Goal: Find specific page/section: Find specific page/section

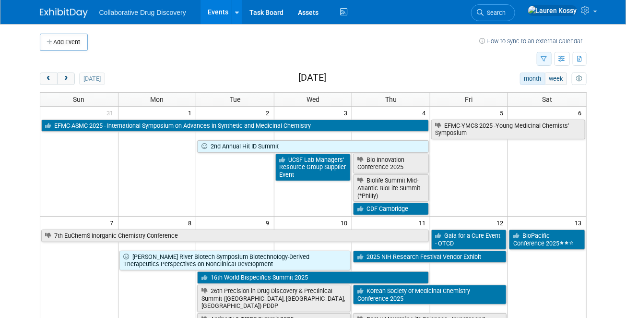
click at [541, 54] on button "button" at bounding box center [544, 59] width 15 height 14
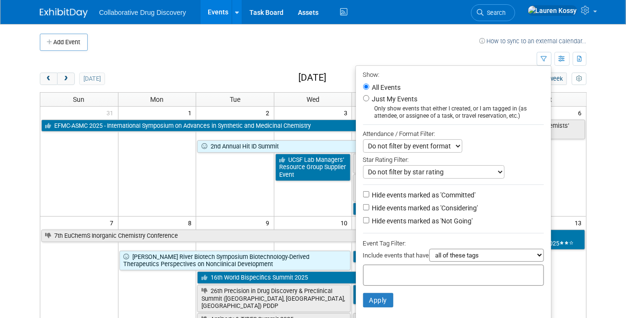
click at [461, 251] on select "all of these tags any one of these tags only and exactly these specific tags" at bounding box center [486, 255] width 115 height 13
select select "any"
click at [429, 250] on select "all of these tags any one of these tags only and exactly these specific tags" at bounding box center [486, 255] width 115 height 13
click at [428, 275] on input "text" at bounding box center [406, 274] width 77 height 10
type input "eu"
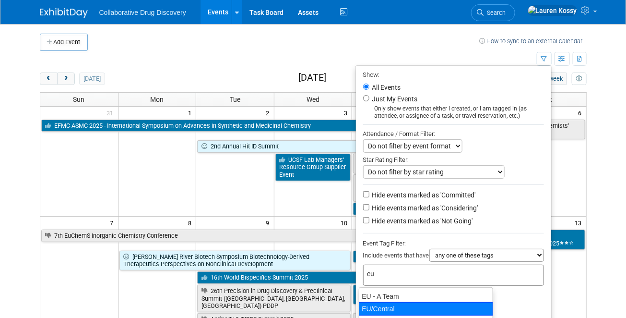
click at [399, 304] on div "EU/Central" at bounding box center [426, 308] width 134 height 13
type input "EU/Central"
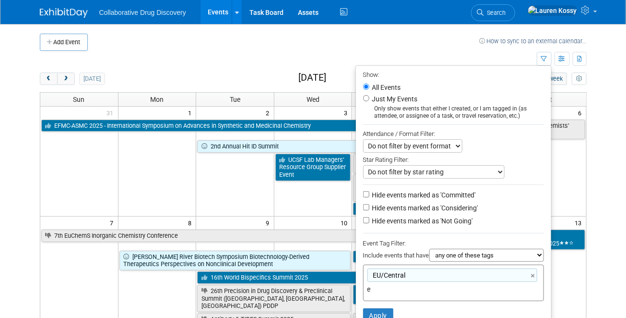
type input "eu"
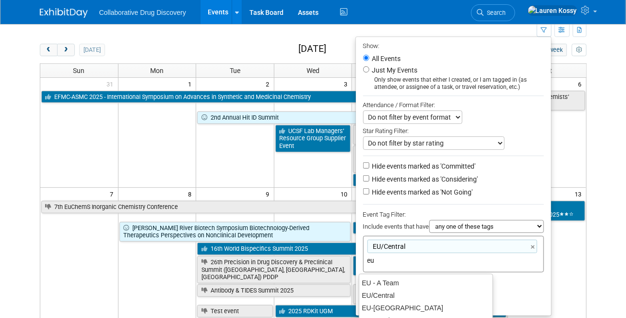
scroll to position [33, 0]
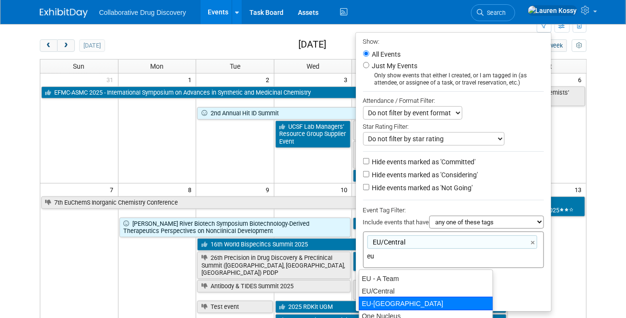
click at [394, 298] on div "EU-[GEOGRAPHIC_DATA]" at bounding box center [426, 303] width 134 height 13
type input "EU/[GEOGRAPHIC_DATA], [GEOGRAPHIC_DATA]-[GEOGRAPHIC_DATA]"
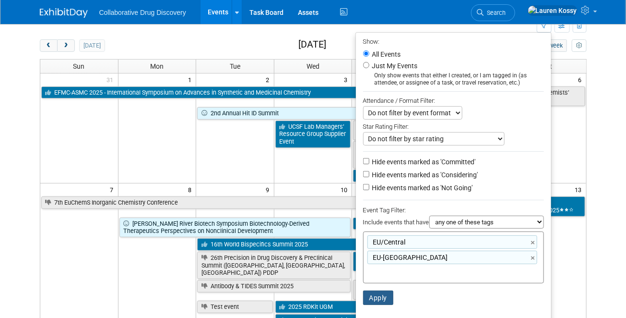
click at [384, 297] on button "Apply" at bounding box center [378, 297] width 31 height 14
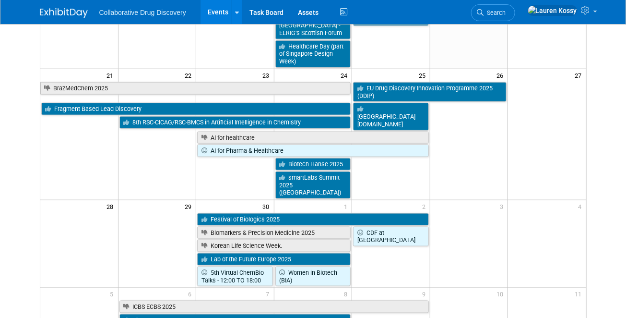
scroll to position [356, 0]
